Goal: Transaction & Acquisition: Subscribe to service/newsletter

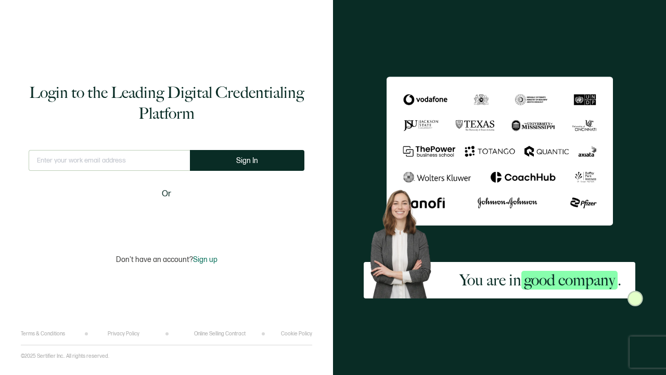
click at [183, 220] on div "Sign in with Google. Opens in new tab" at bounding box center [167, 218] width 120 height 23
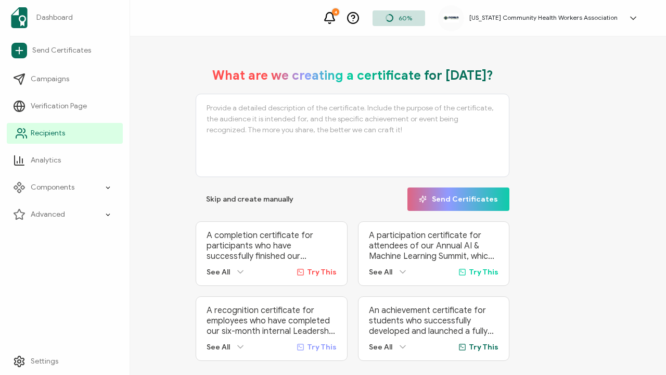
click at [46, 133] on span "Recipients" at bounding box center [48, 133] width 34 height 10
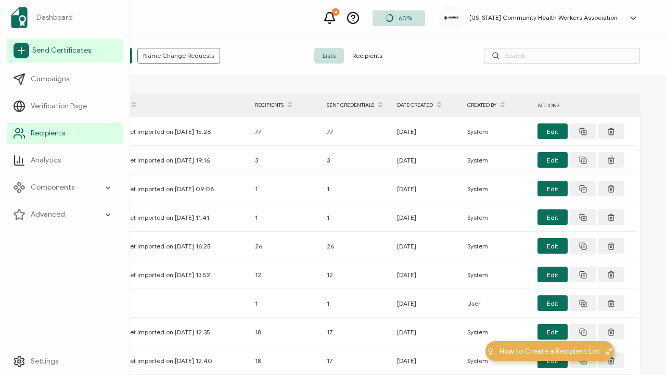
click at [59, 54] on span "Send Certificates" at bounding box center [61, 50] width 59 height 10
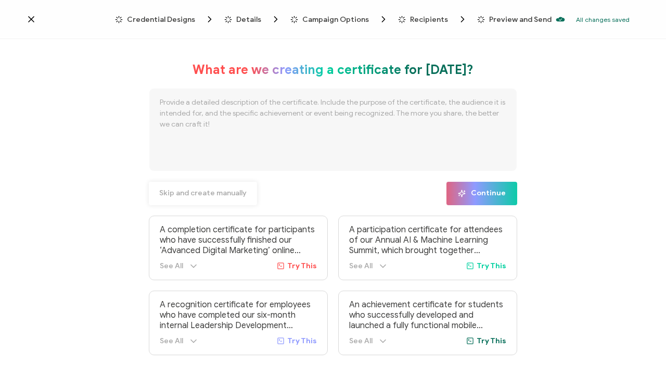
click at [224, 194] on span "Skip and create manually" at bounding box center [202, 192] width 87 height 7
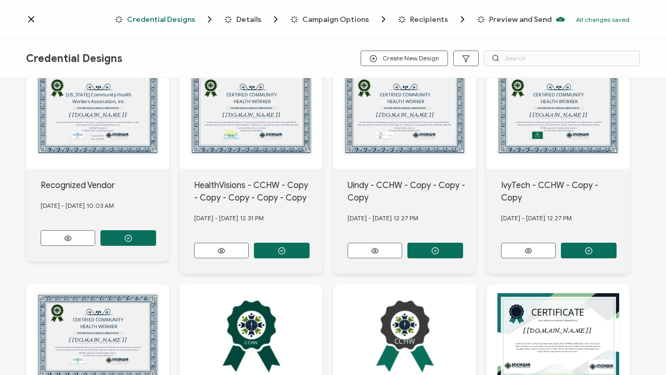
scroll to position [42, 0]
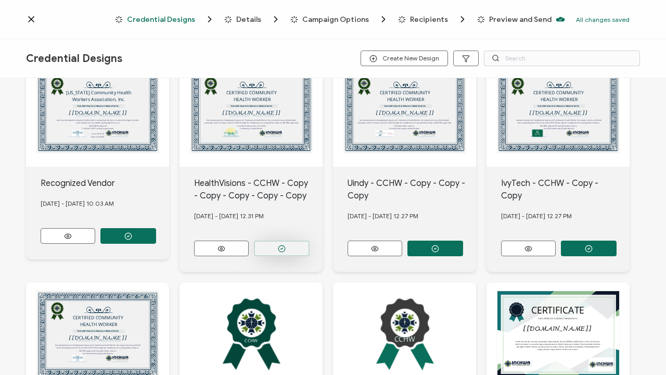
click at [286, 247] on button "button" at bounding box center [282, 248] width 56 height 16
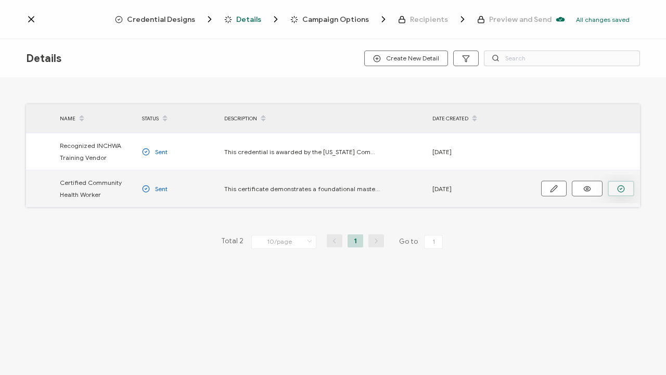
click at [618, 190] on icon "button" at bounding box center [621, 189] width 8 height 8
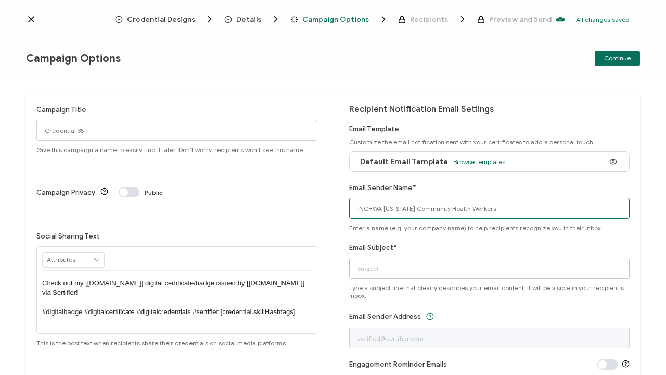
type input "INCHWA [US_STATE] Community Health Workers"
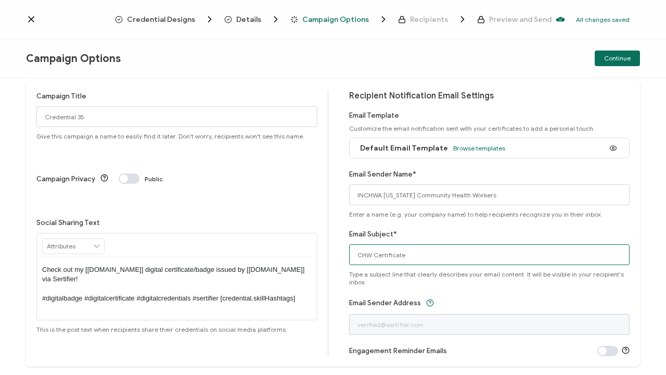
scroll to position [7, 0]
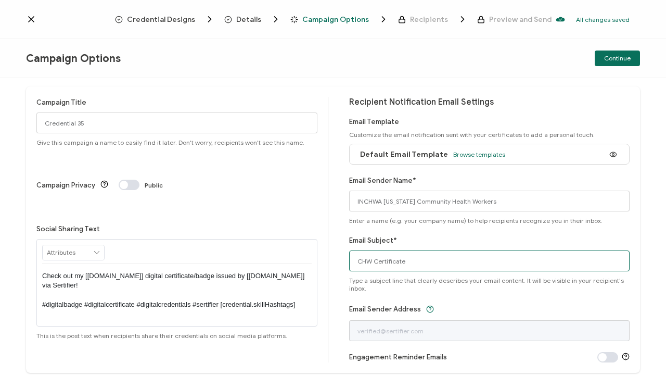
type input "CHW Certificate"
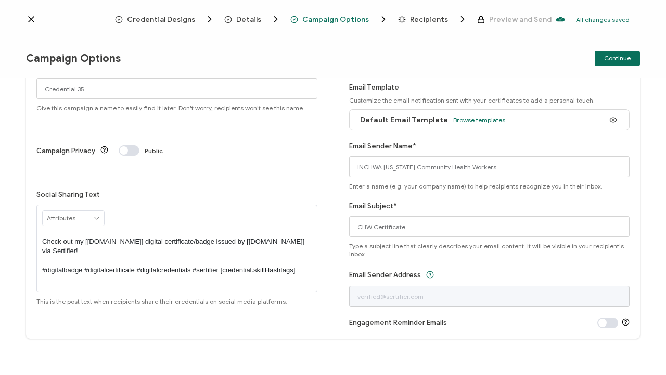
scroll to position [42, 0]
click at [599, 325] on span at bounding box center [607, 322] width 21 height 10
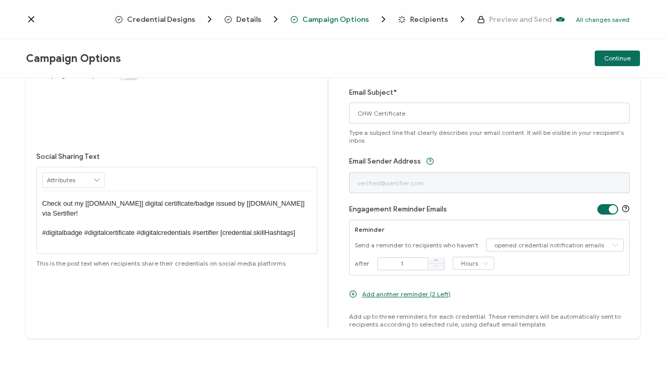
scroll to position [155, 0]
click at [483, 263] on icon at bounding box center [485, 263] width 13 height 13
click at [476, 305] on li "Days" at bounding box center [472, 306] width 44 height 18
type input "Days"
click at [434, 261] on icon at bounding box center [435, 260] width 5 height 5
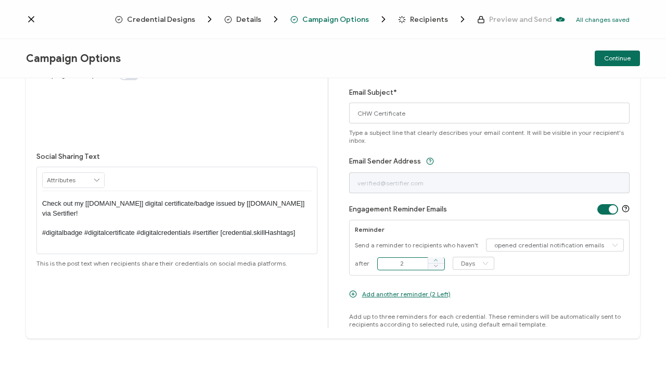
click at [434, 261] on icon at bounding box center [435, 260] width 5 height 5
type input "4"
click at [350, 295] on icon at bounding box center [353, 294] width 8 height 8
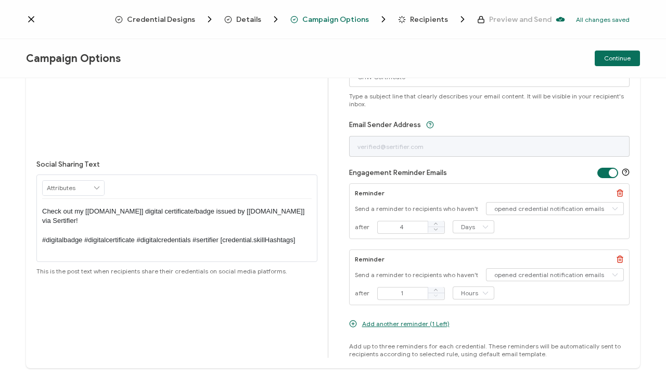
scroll to position [193, 0]
click at [481, 290] on icon at bounding box center [485, 291] width 13 height 13
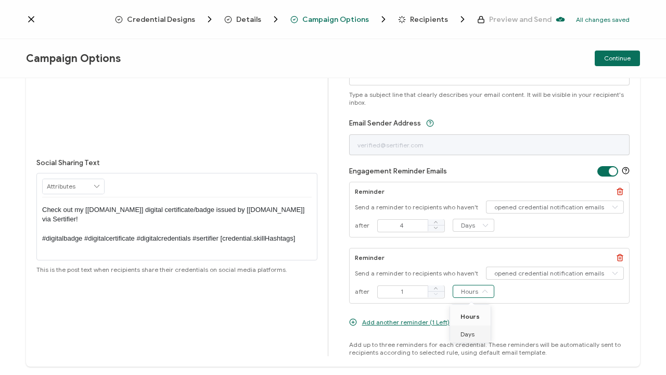
click at [479, 336] on li "Days" at bounding box center [472, 334] width 44 height 18
type input "Days"
click at [433, 220] on icon at bounding box center [435, 222] width 5 height 5
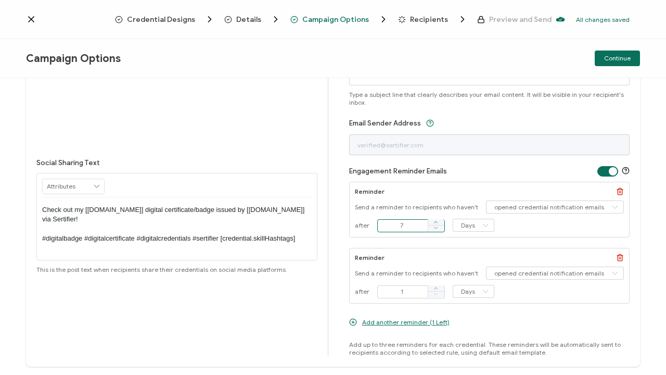
click at [433, 220] on icon at bounding box center [435, 222] width 5 height 5
click at [434, 229] on icon at bounding box center [435, 227] width 5 height 5
type input "7"
click at [434, 288] on icon at bounding box center [435, 288] width 5 height 5
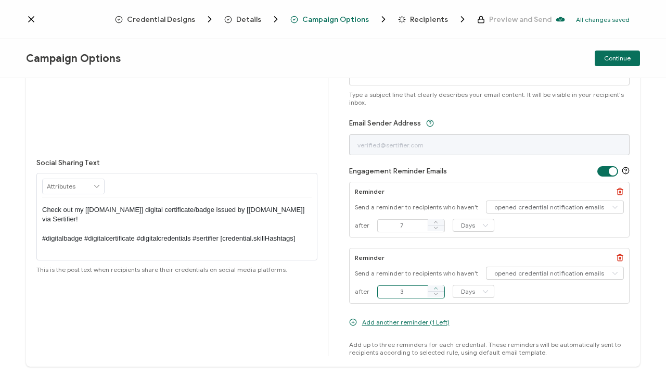
click at [434, 288] on icon at bounding box center [435, 288] width 5 height 5
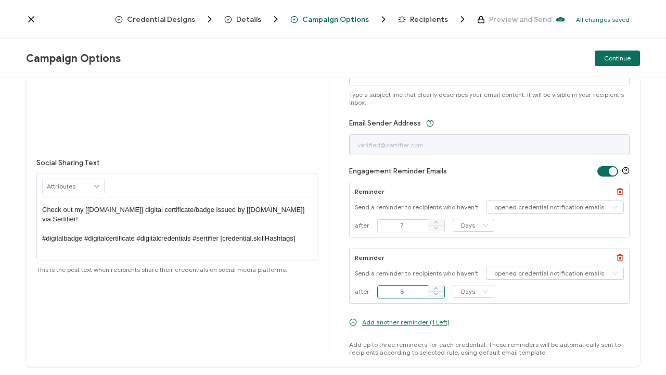
click at [434, 288] on icon at bounding box center [435, 288] width 5 height 5
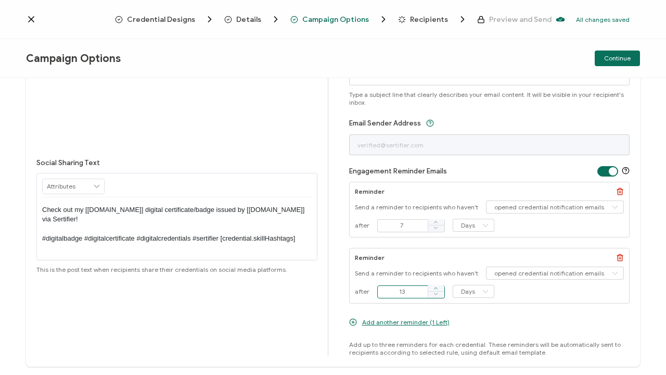
click at [434, 288] on icon at bounding box center [435, 288] width 5 height 5
click at [435, 289] on span at bounding box center [436, 288] width 17 height 6
click at [434, 289] on icon at bounding box center [435, 288] width 5 height 5
type input "14"
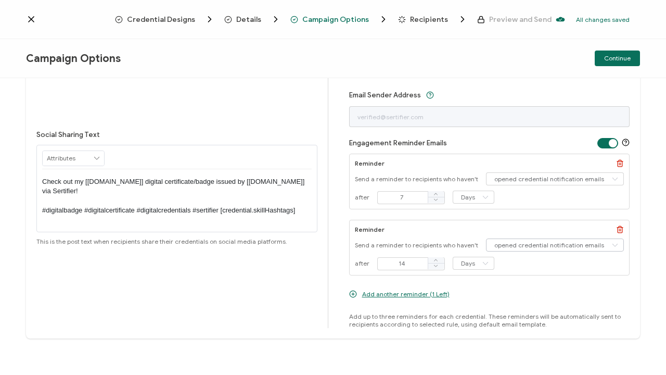
scroll to position [221, 0]
click at [413, 293] on span "Add another reminder (1 Left)" at bounding box center [405, 294] width 87 height 8
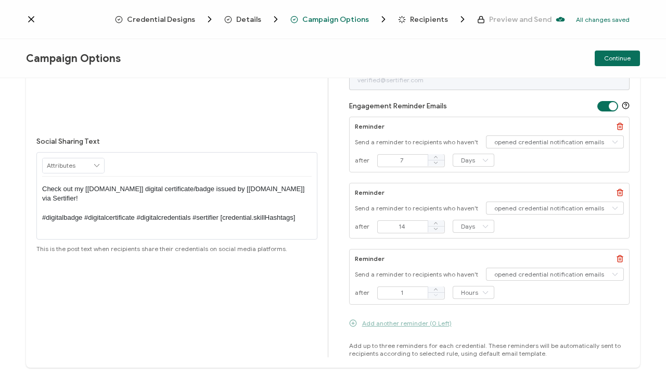
scroll to position [267, 0]
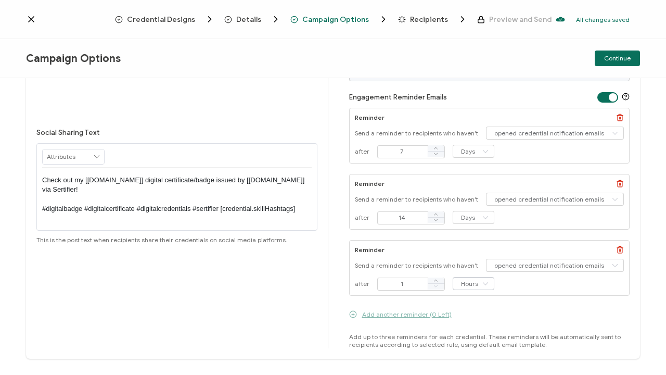
click at [481, 284] on icon at bounding box center [485, 283] width 13 height 13
click at [478, 328] on li "Days" at bounding box center [472, 326] width 44 height 18
type input "Days"
click at [435, 279] on icon at bounding box center [435, 280] width 5 height 5
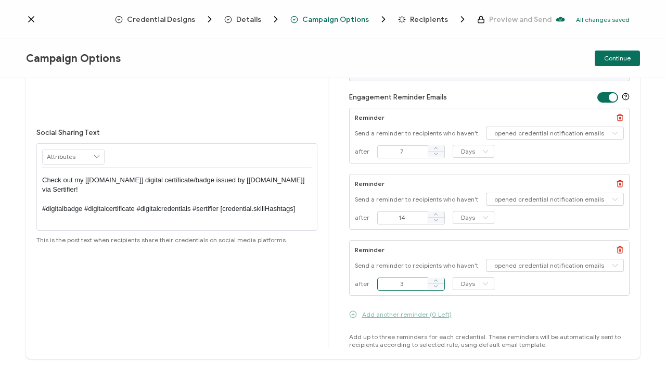
click at [435, 279] on icon at bounding box center [435, 280] width 5 height 5
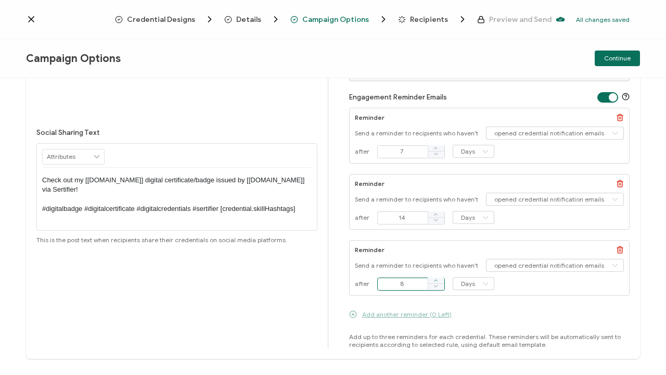
click at [435, 279] on icon at bounding box center [435, 280] width 5 height 5
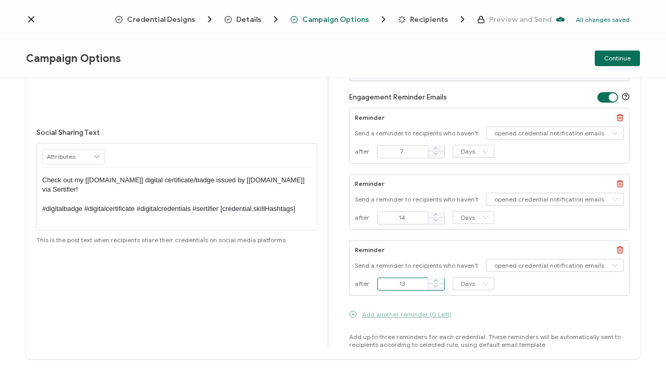
click at [435, 279] on icon at bounding box center [435, 280] width 5 height 5
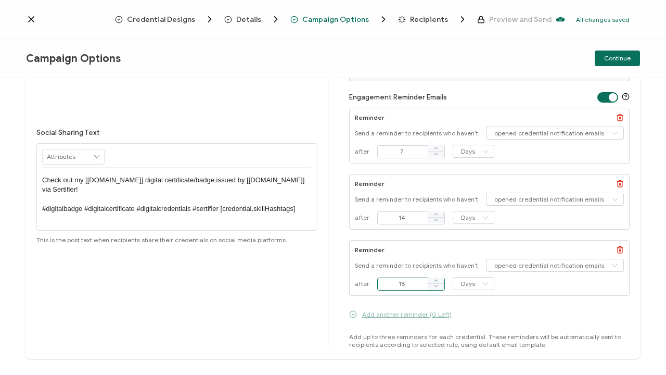
click at [435, 279] on icon at bounding box center [435, 280] width 5 height 5
type input "21"
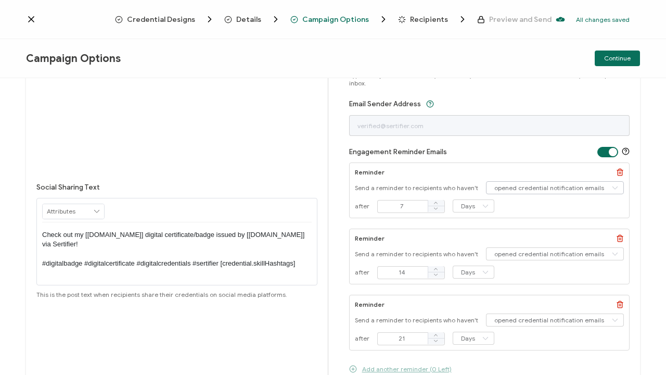
scroll to position [210, 0]
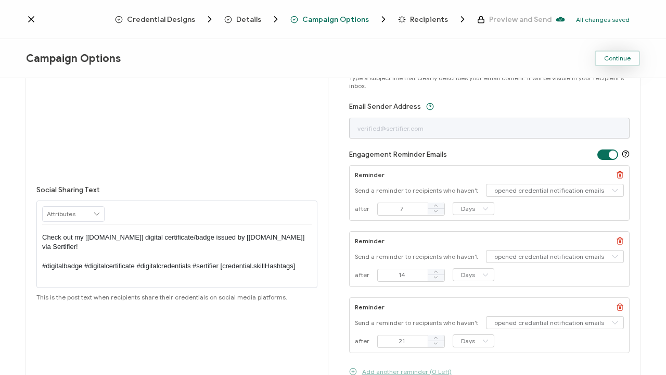
click at [617, 58] on span "Continue" at bounding box center [617, 58] width 27 height 6
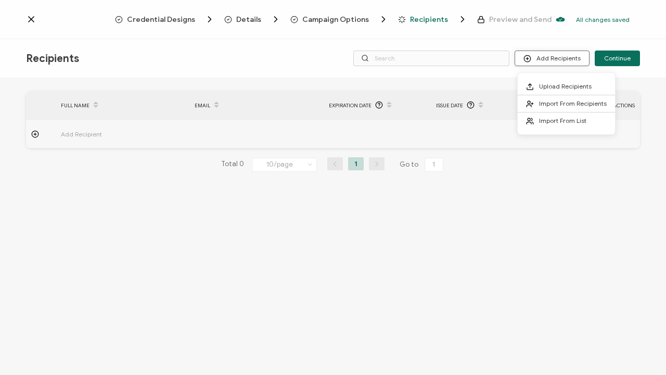
click at [574, 59] on button "Add Recipients" at bounding box center [552, 58] width 75 height 16
click at [579, 86] on span "Upload Recipients" at bounding box center [565, 86] width 53 height 8
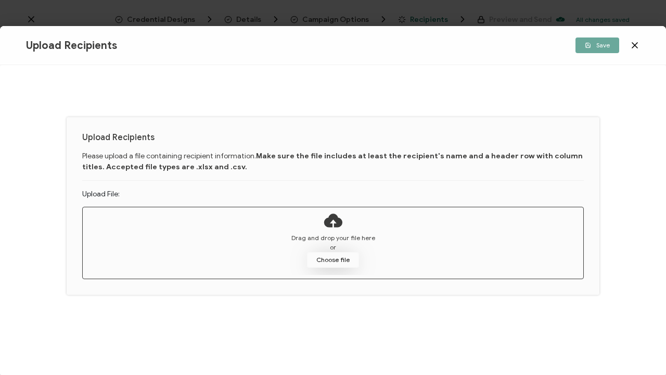
click at [343, 262] on button "Choose file" at bounding box center [333, 260] width 52 height 16
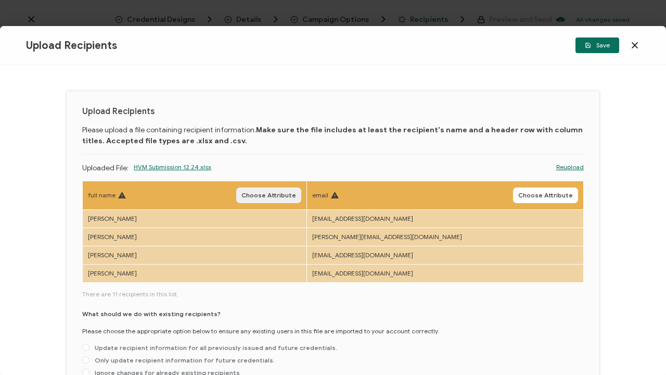
click at [296, 197] on span "Choose Attribute" at bounding box center [268, 195] width 55 height 6
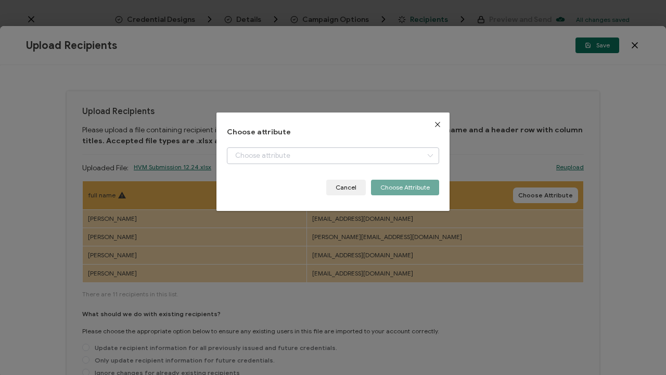
click at [427, 155] on icon "dialog" at bounding box center [430, 155] width 13 height 17
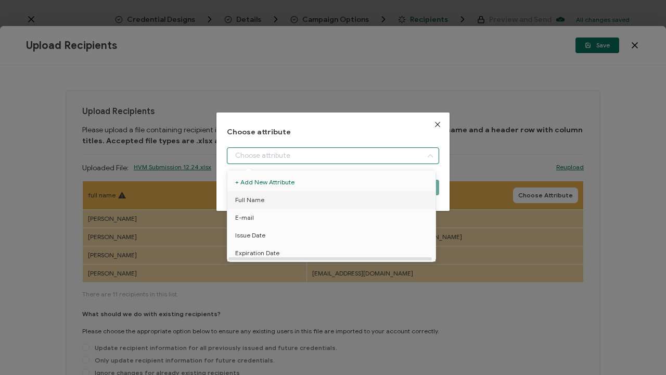
click at [398, 201] on li "Full Name" at bounding box center [333, 200] width 217 height 18
type input "Full Name"
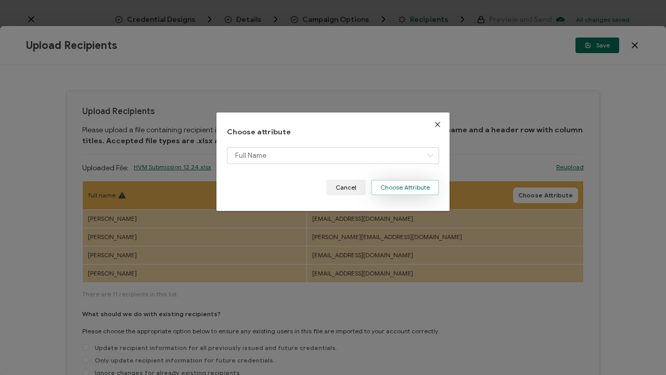
click at [411, 188] on button "Choose Attribute" at bounding box center [405, 187] width 68 height 16
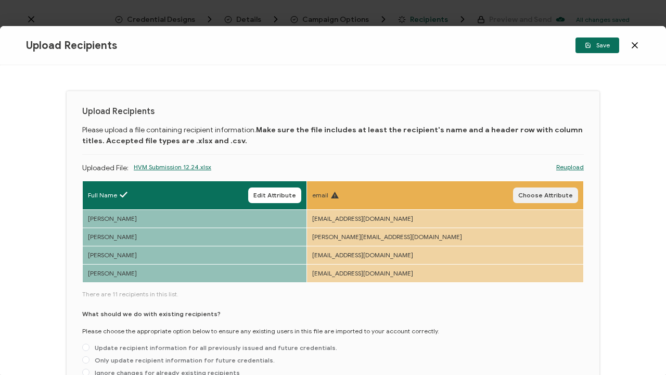
click at [564, 197] on span "Choose Attribute" at bounding box center [545, 195] width 55 height 6
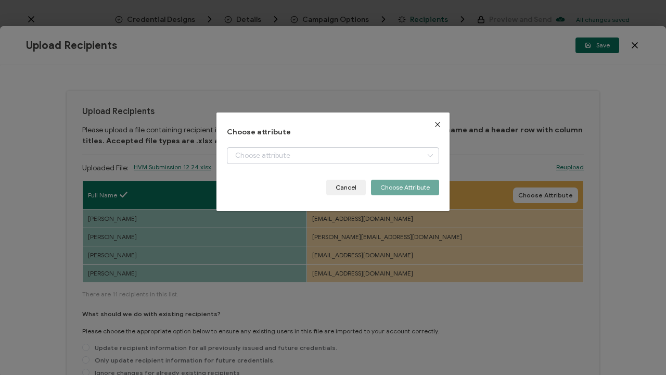
click at [428, 155] on icon "dialog" at bounding box center [430, 155] width 13 height 17
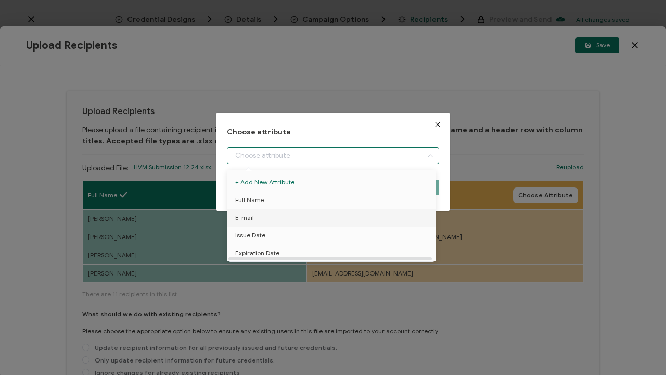
click at [378, 213] on li "E-mail" at bounding box center [333, 218] width 217 height 18
type input "E-mail"
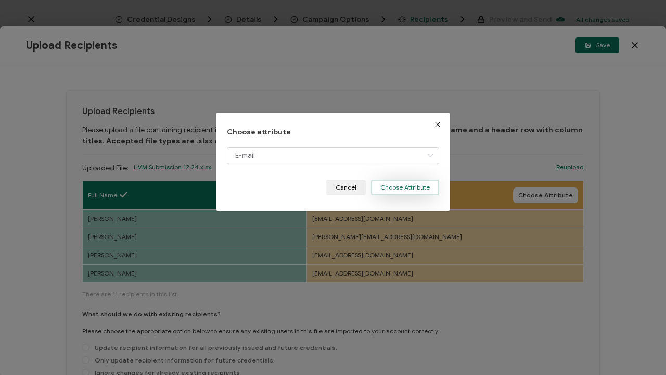
click at [414, 187] on button "Choose Attribute" at bounding box center [405, 187] width 68 height 16
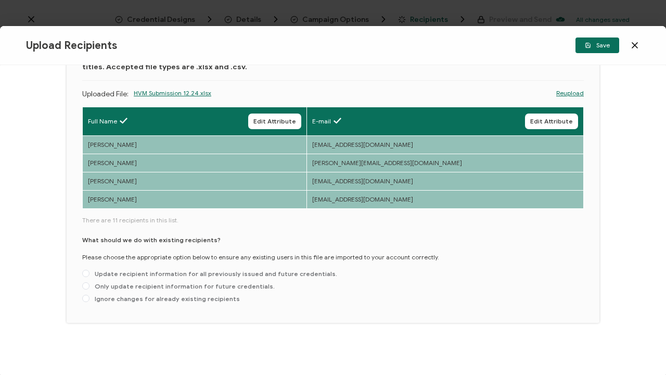
scroll to position [74, 0]
click at [87, 273] on span at bounding box center [85, 273] width 7 height 7
click at [87, 273] on input "Update recipient information for all previously issued and future credentials." at bounding box center [85, 274] width 7 height 8
radio input "true"
click at [611, 43] on button "Save" at bounding box center [597, 45] width 44 height 16
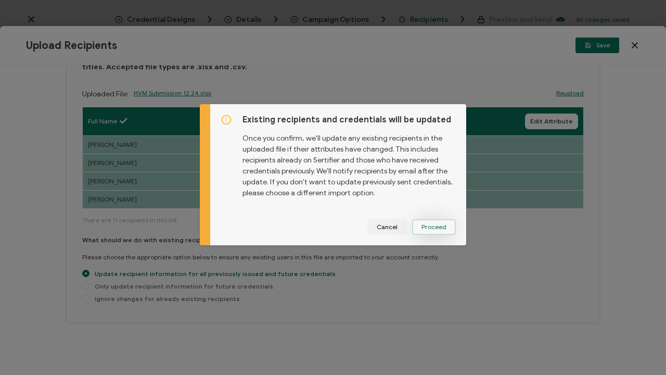
click at [431, 225] on span "Proceed" at bounding box center [433, 227] width 25 height 6
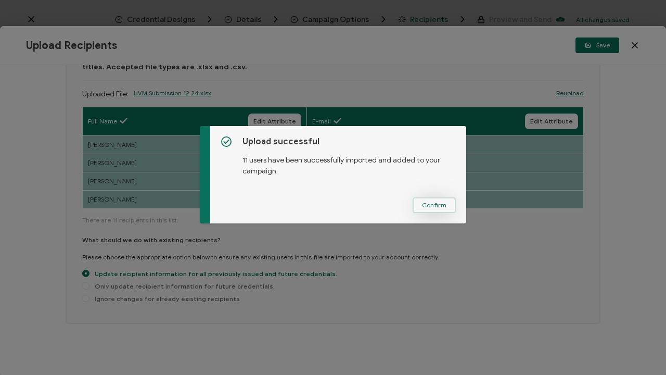
click at [440, 204] on span "Confirm" at bounding box center [434, 205] width 24 height 6
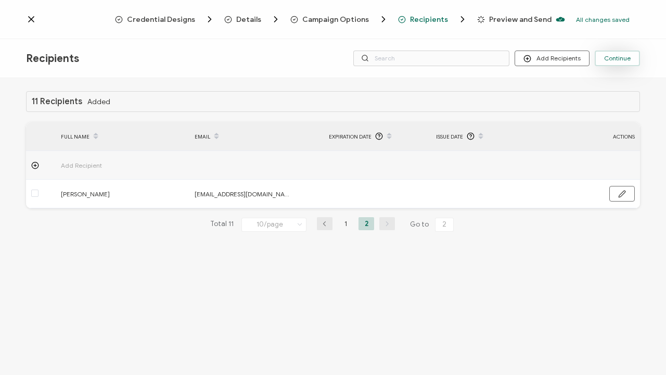
click at [619, 56] on span "Continue" at bounding box center [617, 58] width 27 height 6
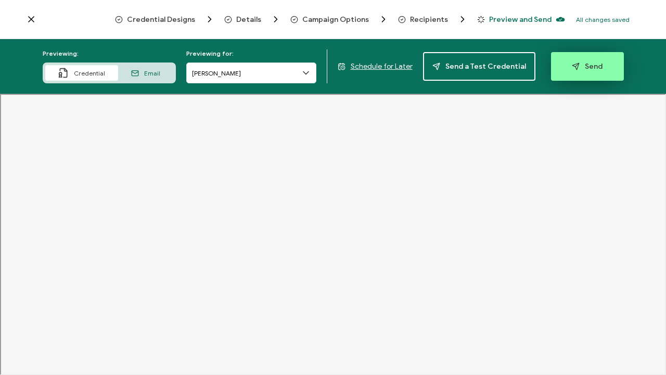
click at [593, 68] on span "Send" at bounding box center [587, 66] width 31 height 8
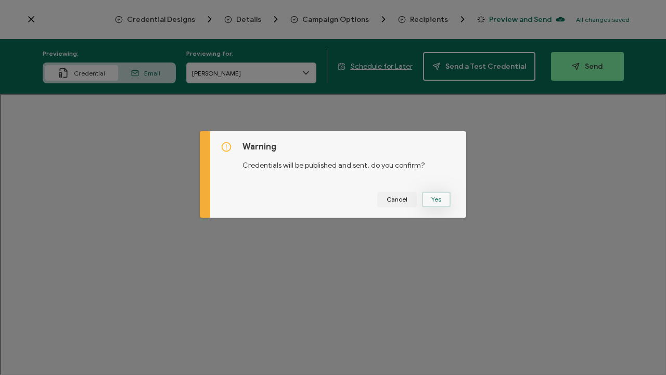
click at [437, 201] on button "Yes" at bounding box center [436, 199] width 29 height 16
